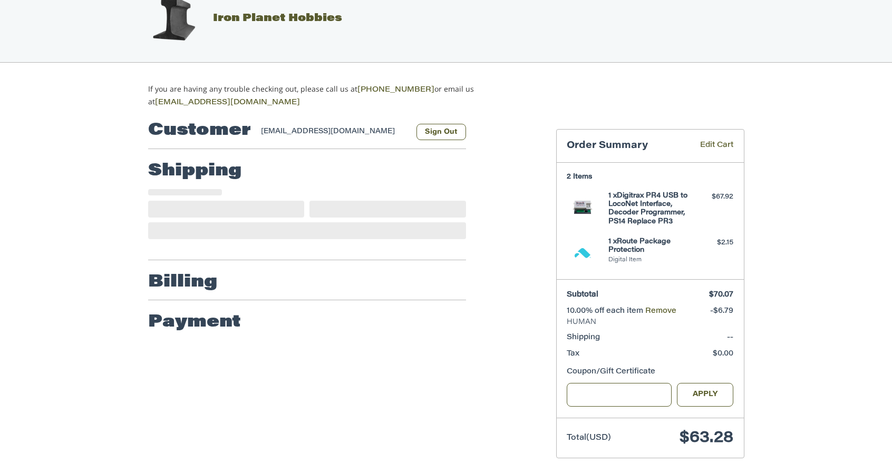
scroll to position [27, 0]
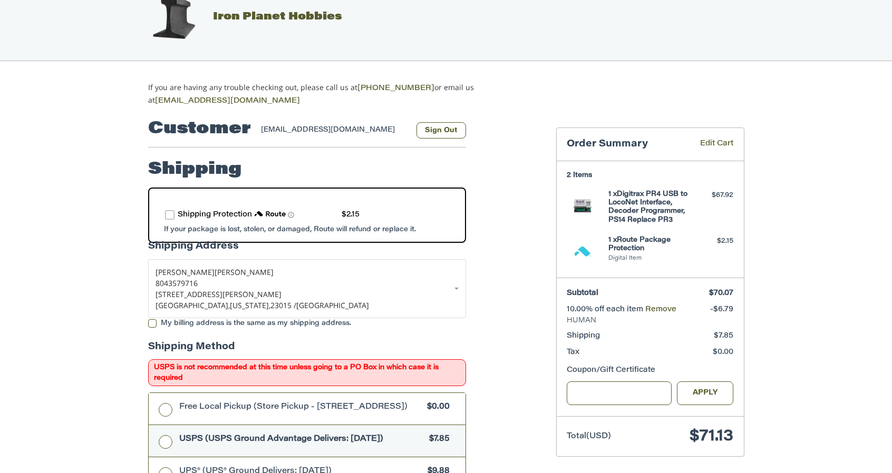
click at [170, 212] on label "route shipping protection selector element" at bounding box center [169, 214] width 9 height 9
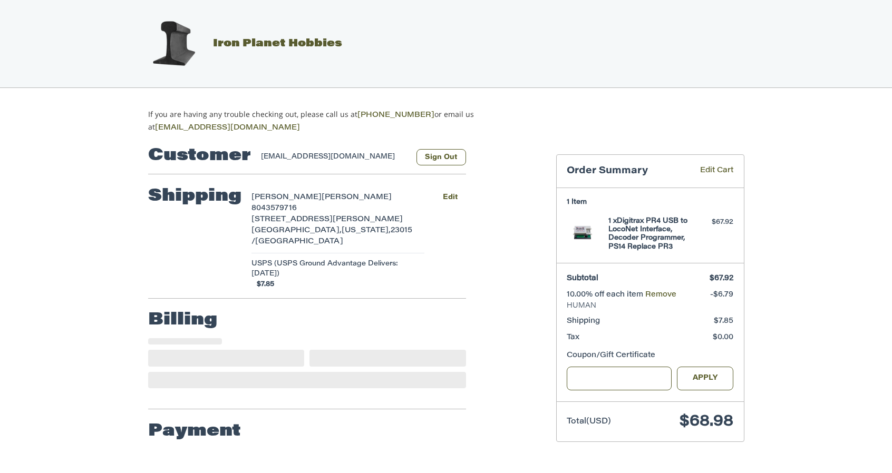
select select "**"
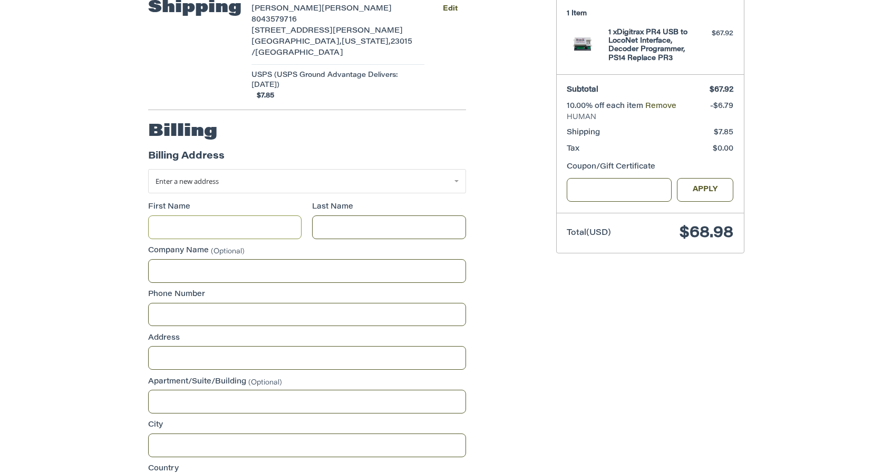
scroll to position [189, 0]
click at [457, 169] on link "Enter a new address" at bounding box center [307, 181] width 318 height 24
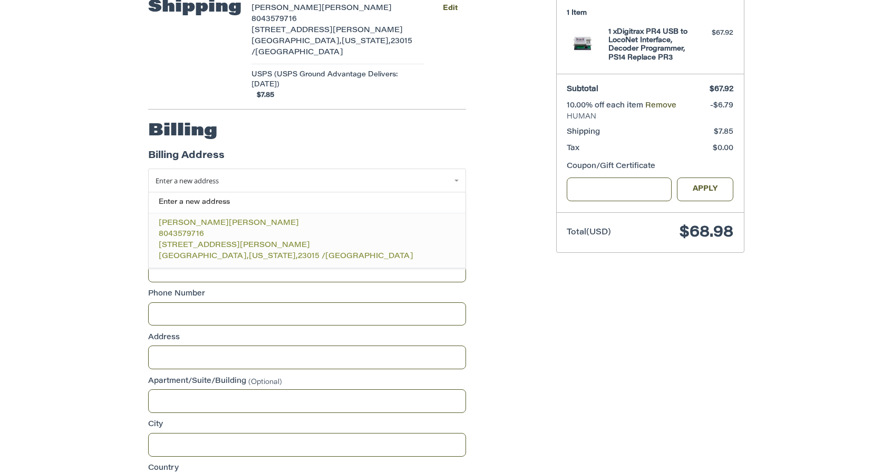
click at [402, 230] on p "8043579716" at bounding box center [307, 235] width 296 height 11
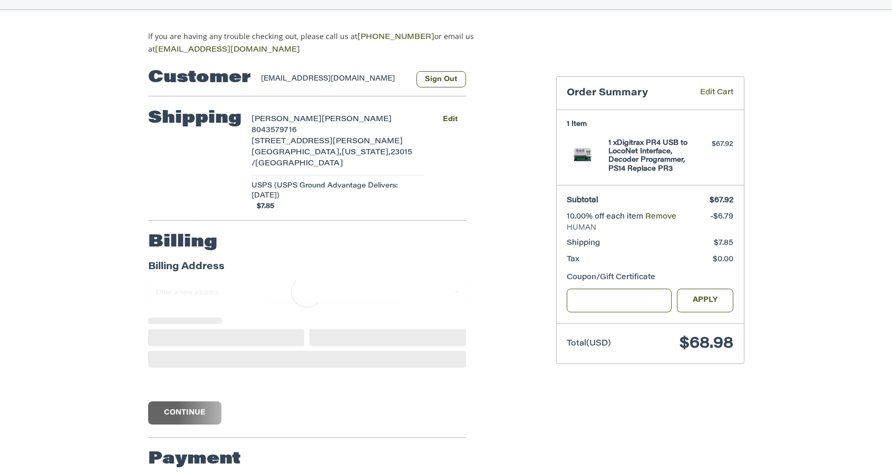
scroll to position [28, 0]
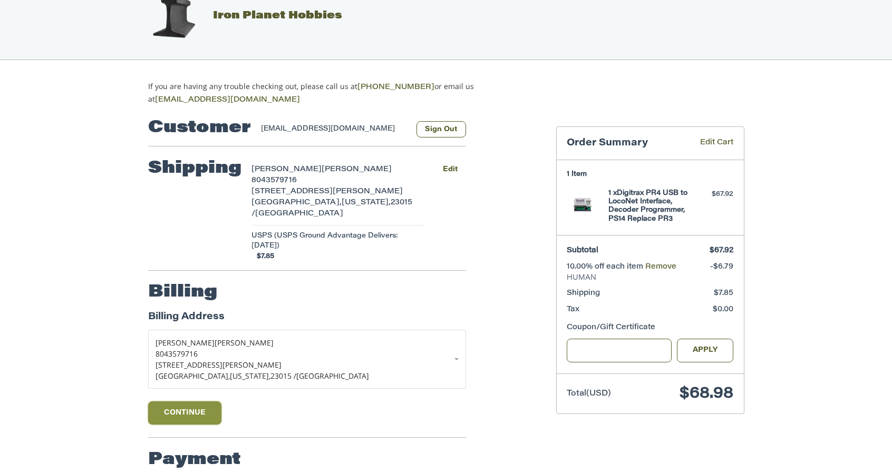
click at [199, 402] on button "Continue" at bounding box center [185, 413] width 74 height 23
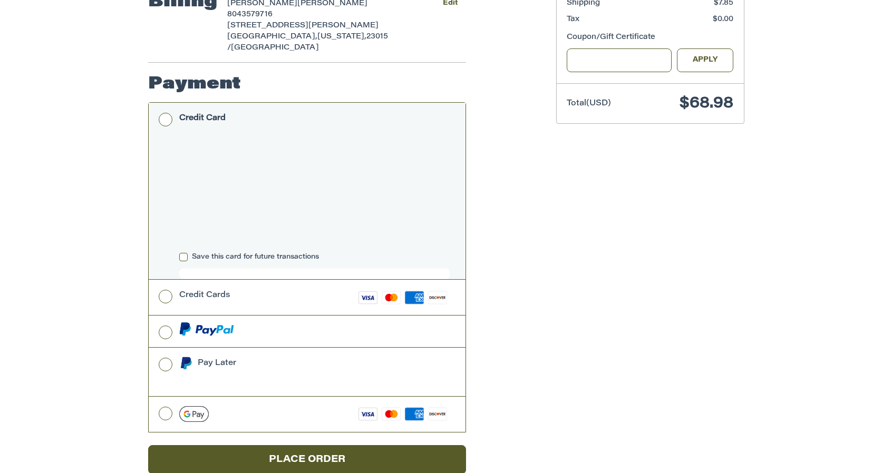
scroll to position [327, 0]
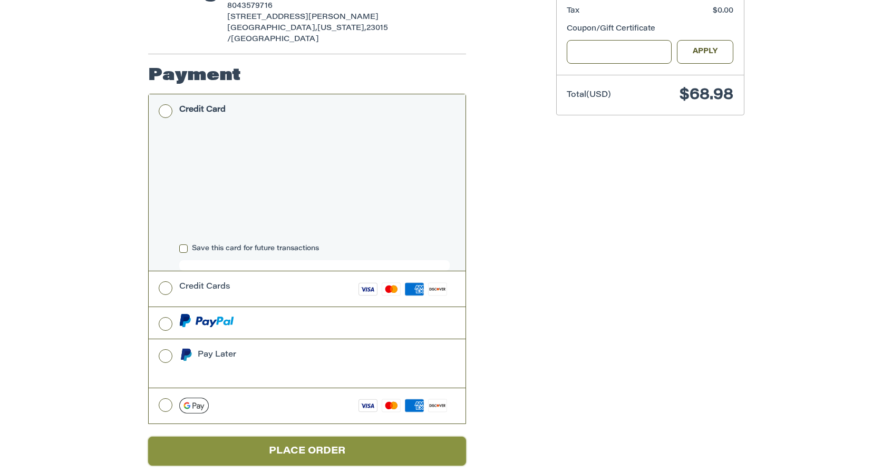
click at [344, 437] on button "Place Order" at bounding box center [307, 451] width 318 height 29
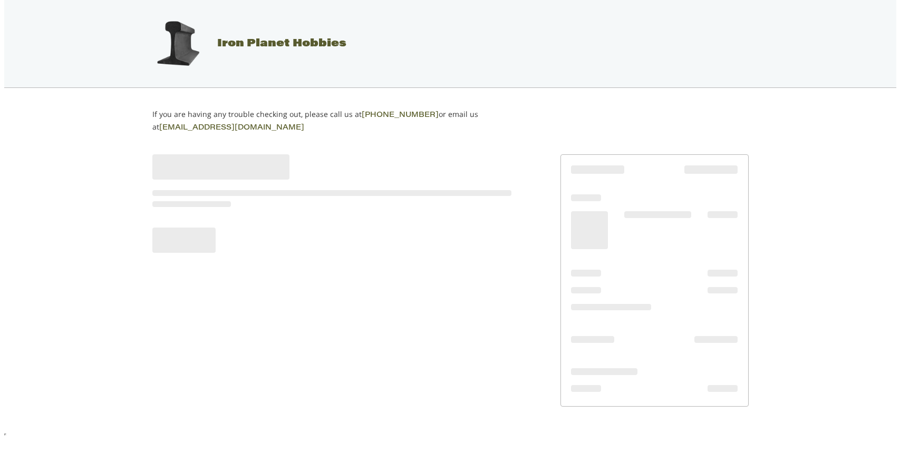
scroll to position [0, 0]
